Goal: Navigation & Orientation: Find specific page/section

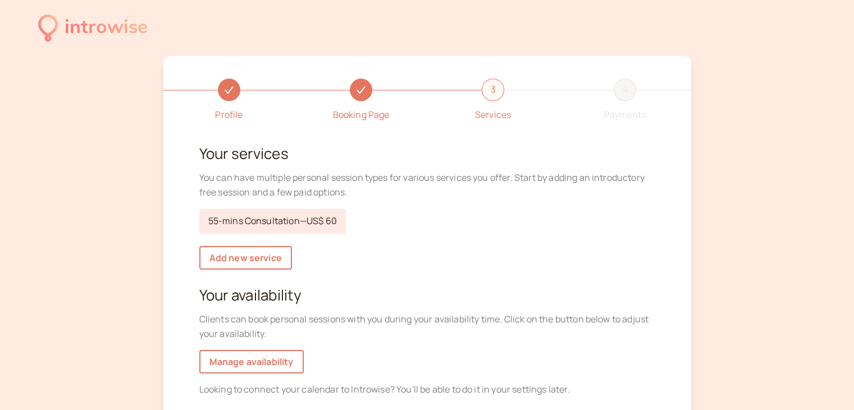
click at [98, 25] on div "introwise" at bounding box center [106, 27] width 83 height 31
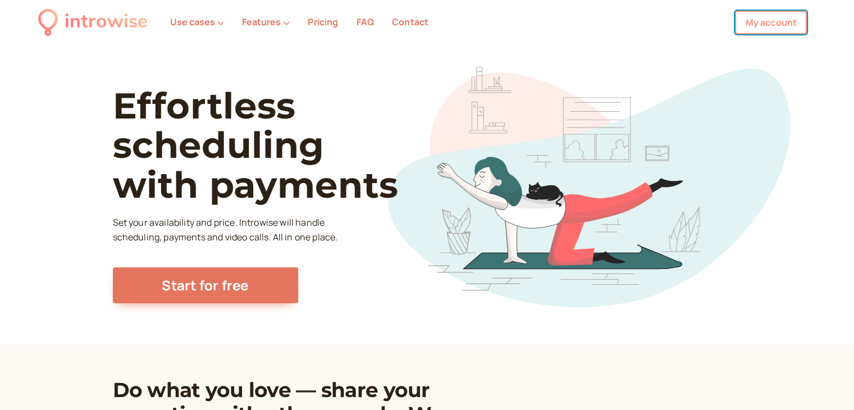
click at [776, 22] on link "My account" at bounding box center [771, 23] width 72 height 24
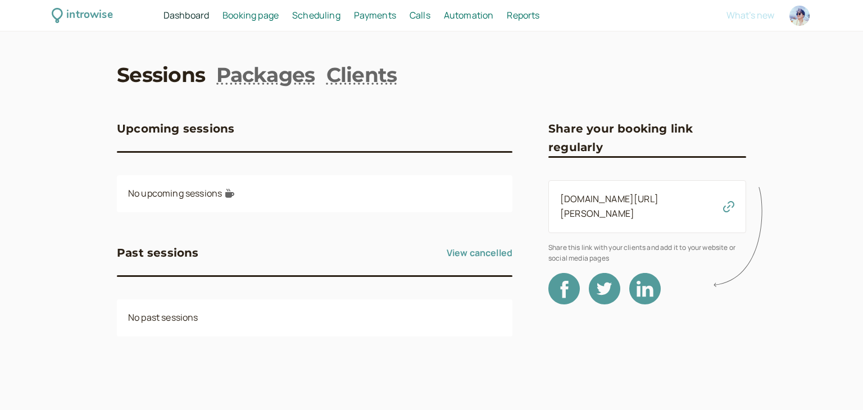
click at [260, 19] on span "Booking page" at bounding box center [250, 15] width 56 height 12
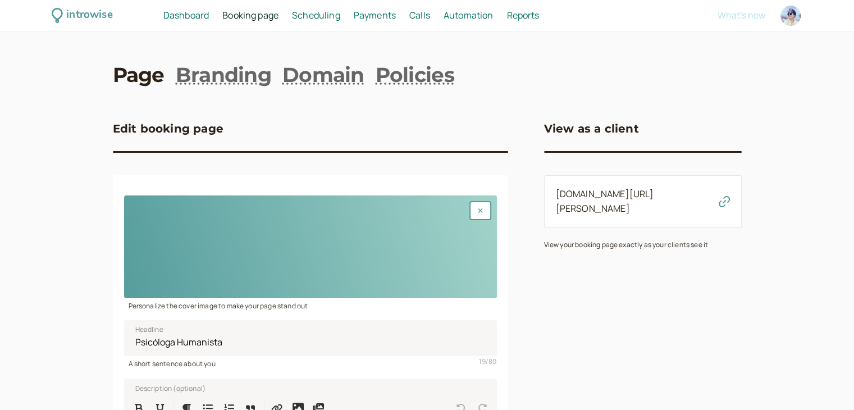
click at [296, 13] on span "Scheduling" at bounding box center [316, 15] width 48 height 12
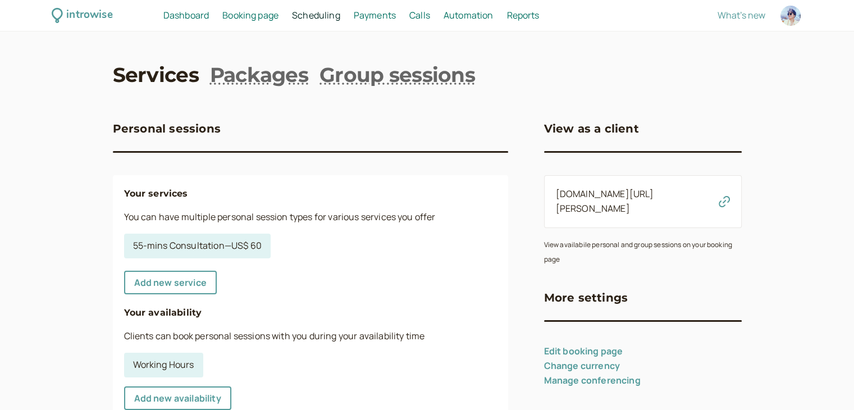
click at [184, 20] on span "Dashboard" at bounding box center [186, 15] width 46 height 12
